Goal: Check status

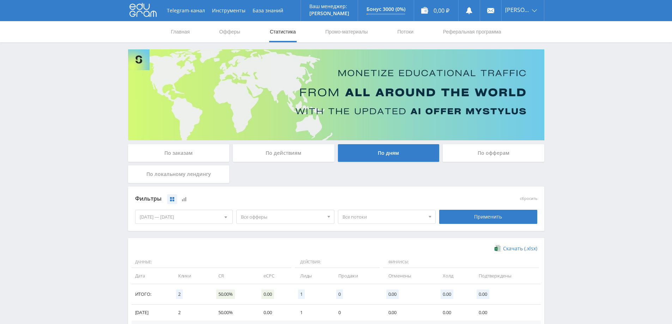
scroll to position [67, 0]
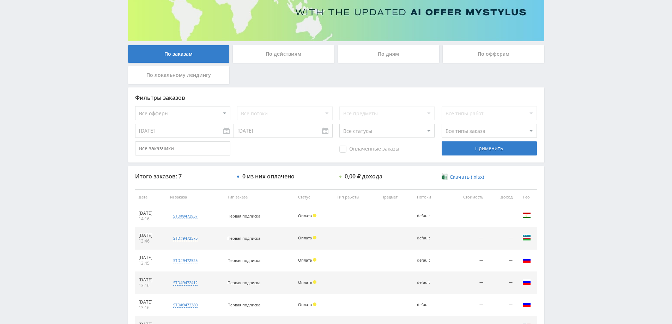
scroll to position [117, 0]
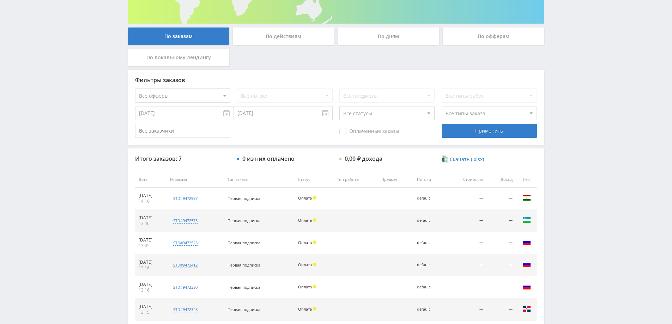
click at [271, 36] on div "По действиям" at bounding box center [284, 37] width 102 height 18
click at [0, 0] on input "По действиям" at bounding box center [0, 0] width 0 height 0
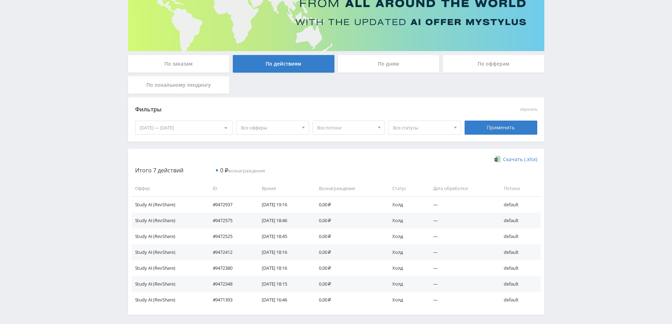
scroll to position [106, 0]
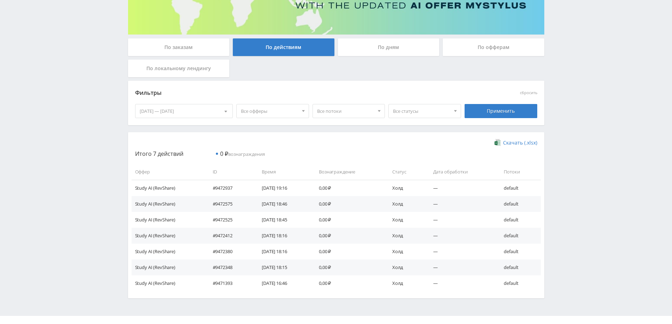
click at [400, 47] on div "По дням" at bounding box center [389, 47] width 102 height 18
click at [0, 0] on input "По дням" at bounding box center [0, 0] width 0 height 0
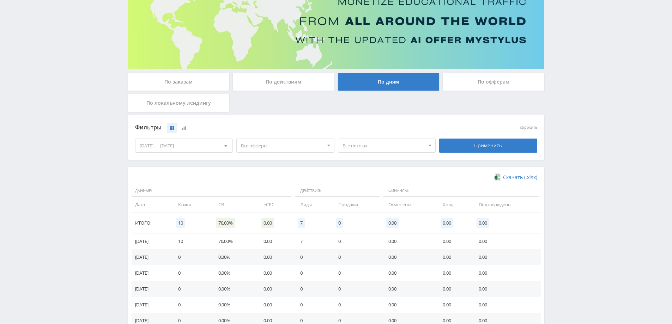
scroll to position [138, 0]
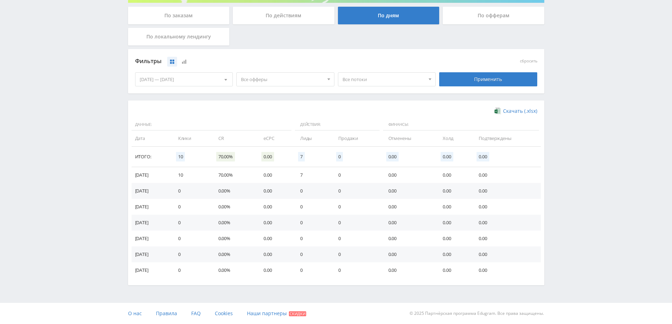
click at [486, 14] on div "По офферам" at bounding box center [494, 16] width 102 height 18
click at [0, 0] on input "По офферам" at bounding box center [0, 0] width 0 height 0
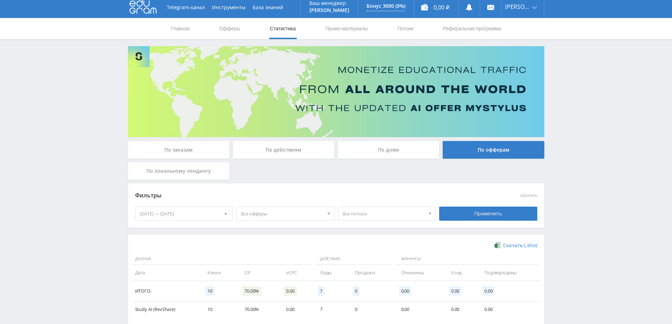
scroll to position [0, 0]
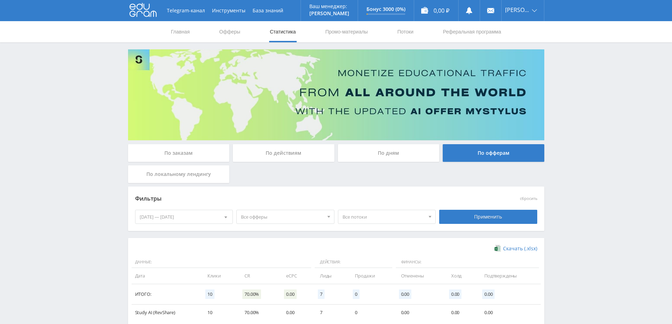
click at [209, 173] on div "По локальному лендингу" at bounding box center [179, 175] width 102 height 18
click at [0, 0] on input "По локальному лендингу" at bounding box center [0, 0] width 0 height 0
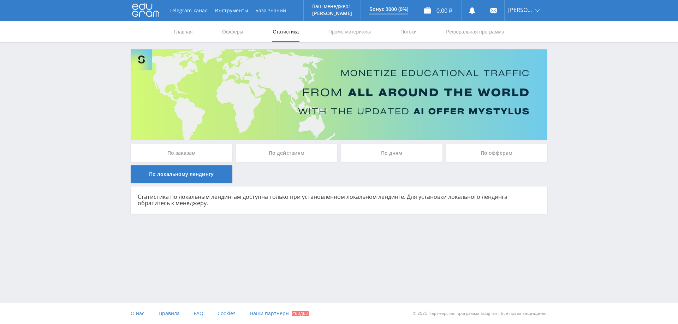
click at [217, 156] on div "По заказам" at bounding box center [182, 153] width 102 height 18
click at [0, 0] on input "По заказам" at bounding box center [0, 0] width 0 height 0
